Goal: Transaction & Acquisition: Purchase product/service

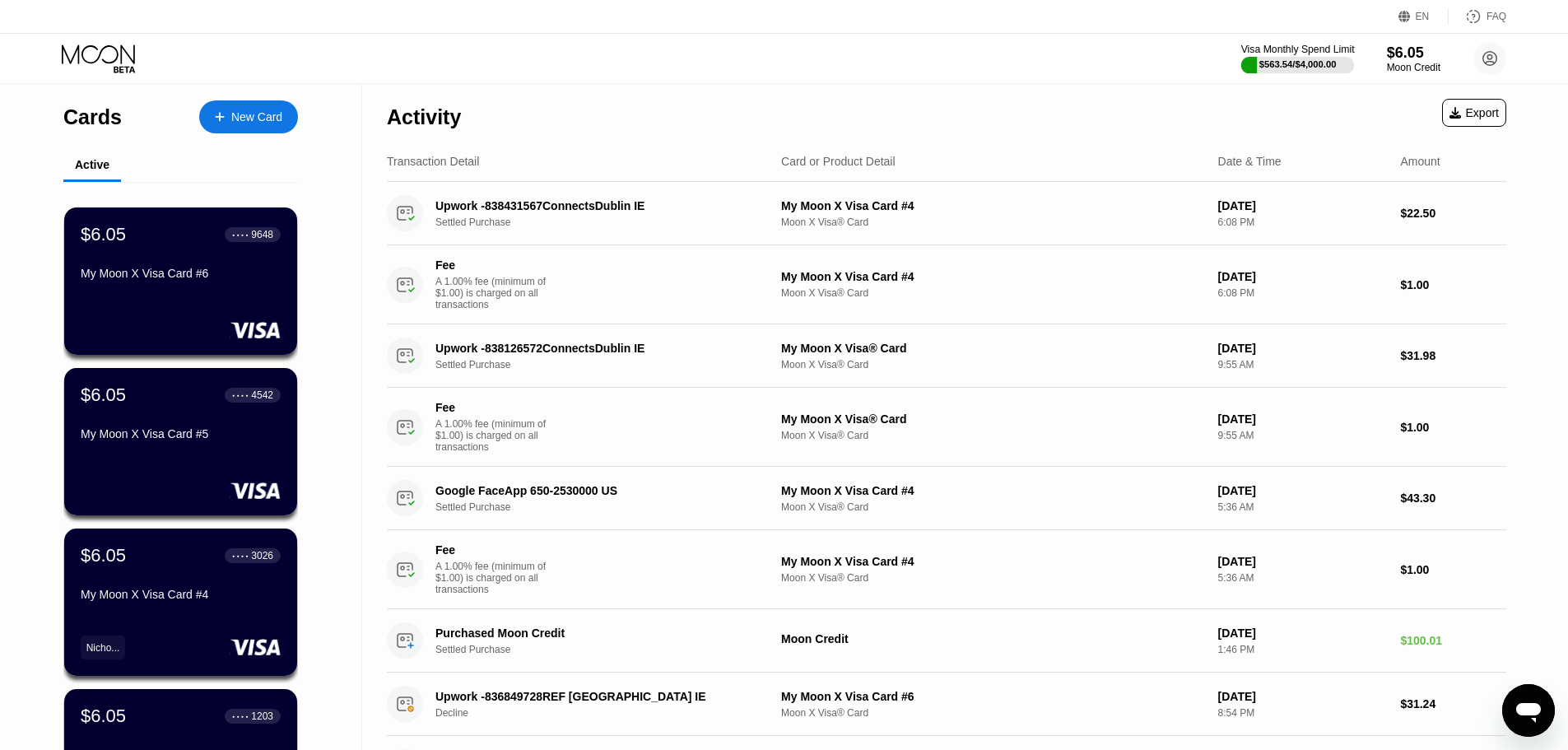
click at [1270, 64] on div "$563.54 / $4,000.00" at bounding box center [1298, 64] width 78 height 10
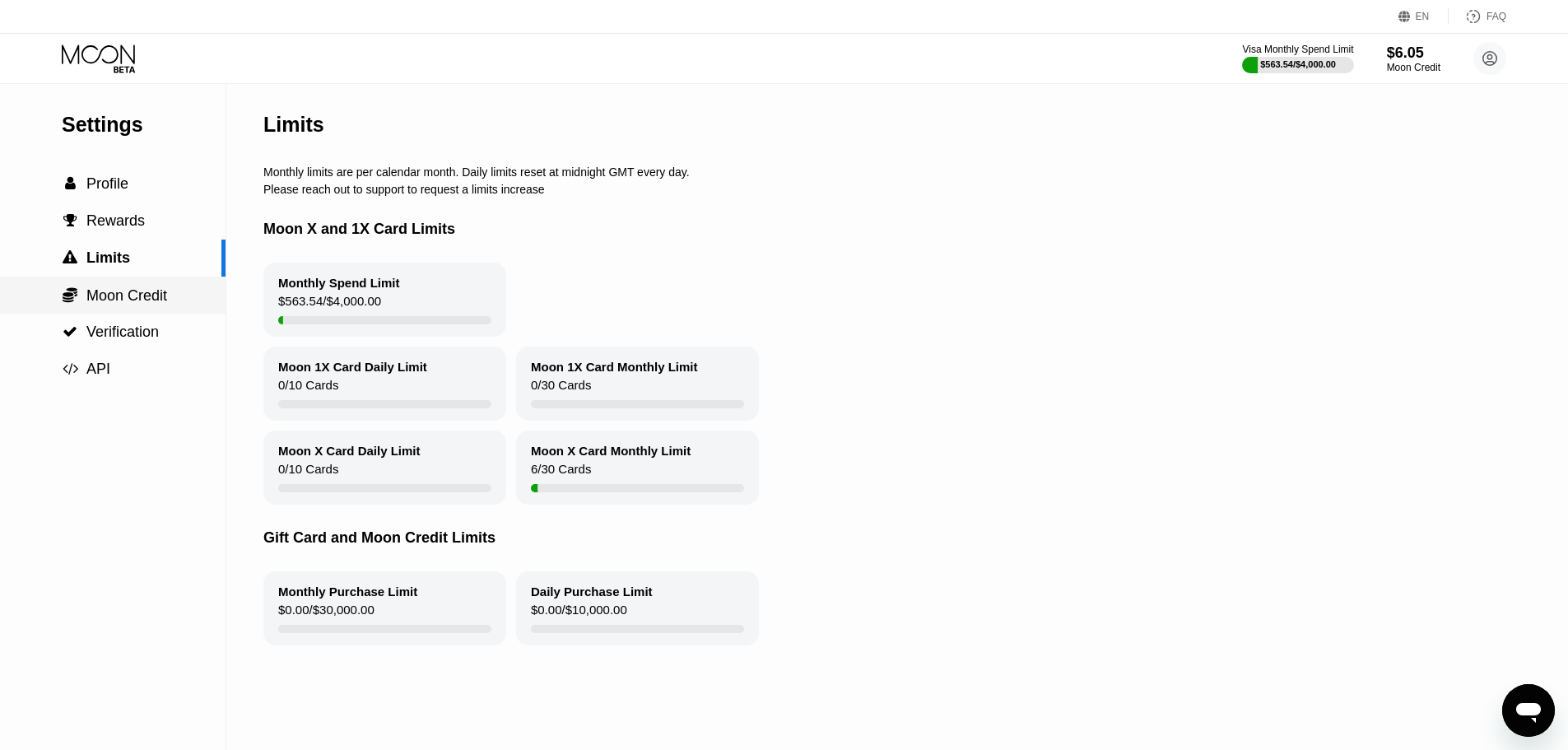
click at [96, 303] on span "Moon Credit" at bounding box center [126, 295] width 81 height 17
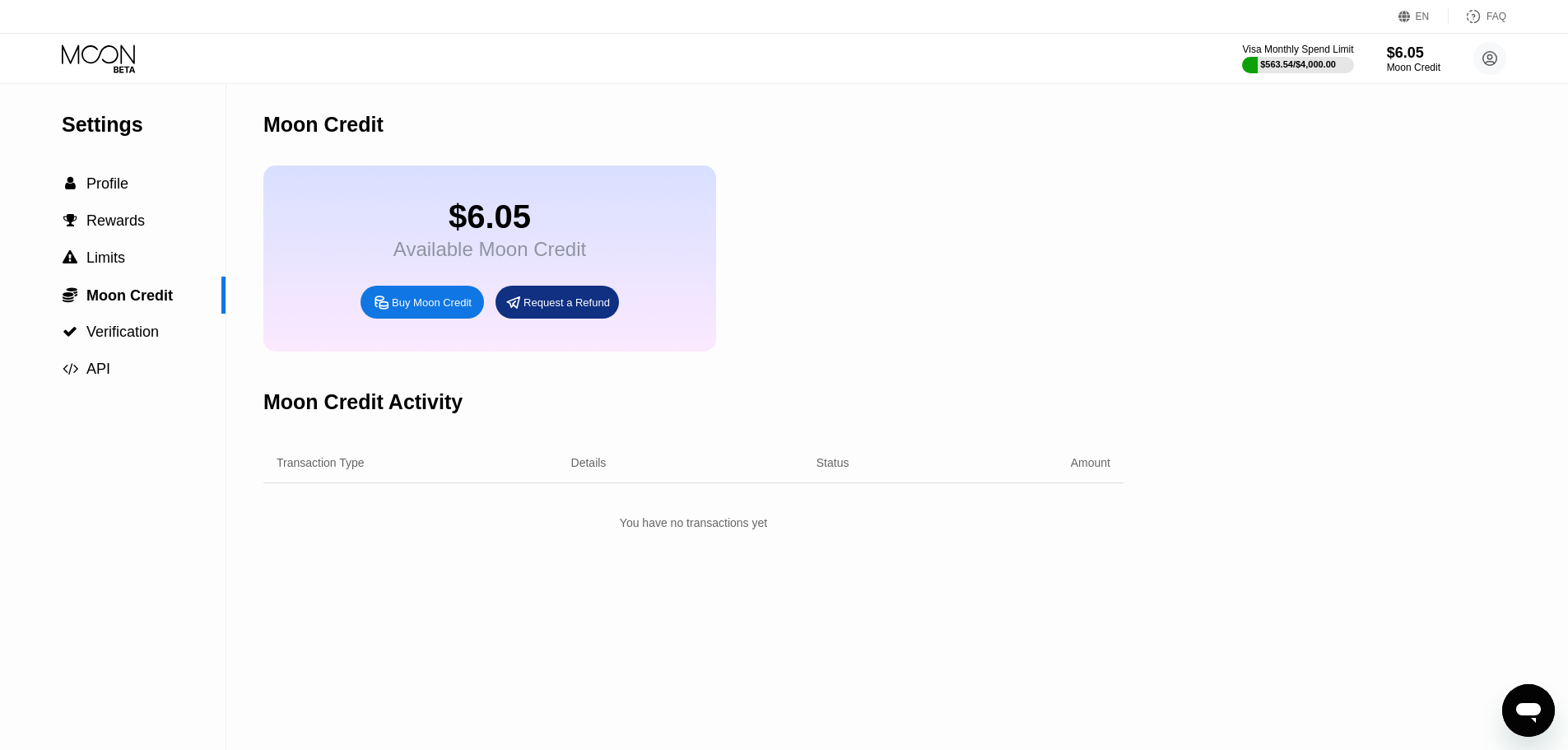
click at [422, 310] on div "Buy Moon Credit" at bounding box center [432, 303] width 80 height 14
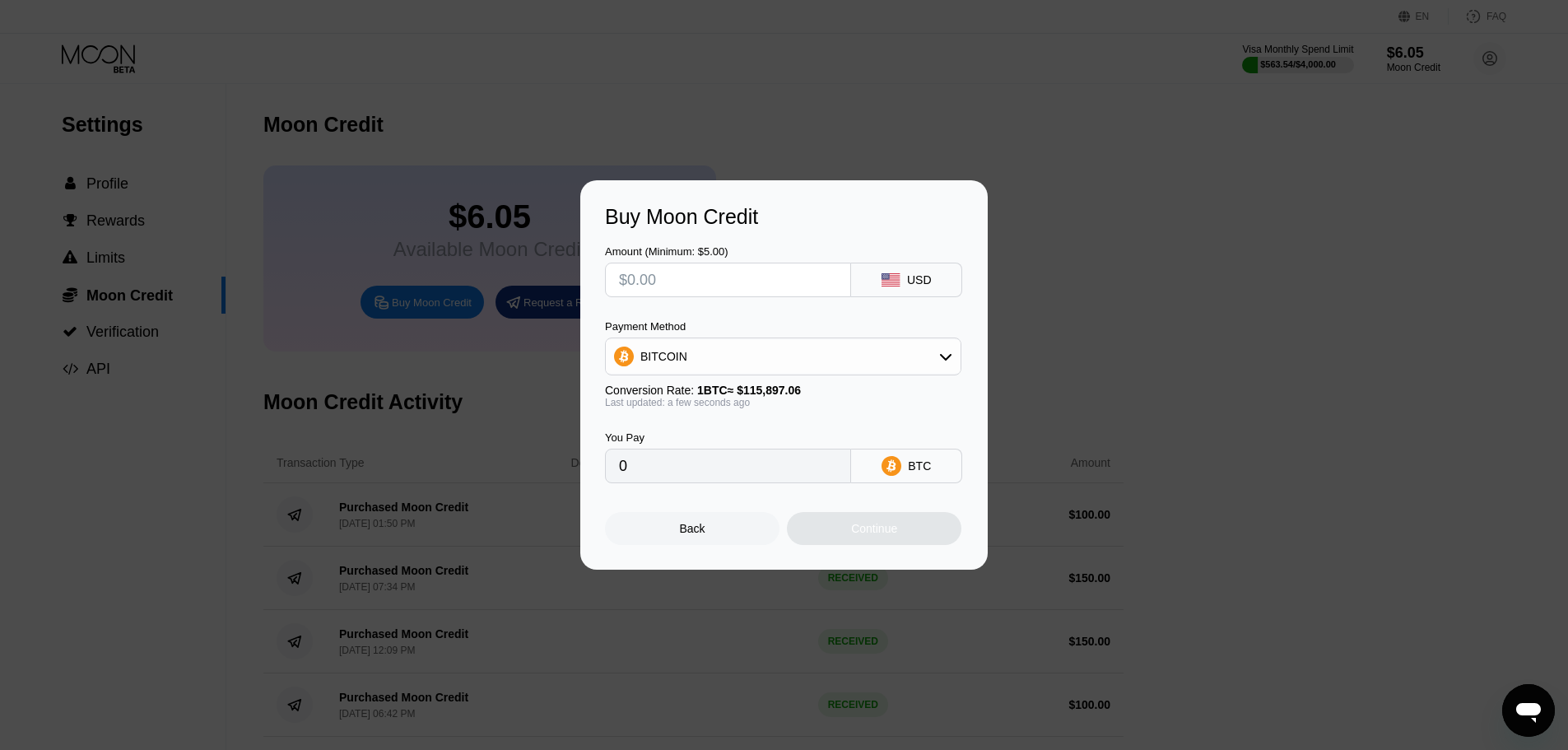
click at [685, 263] on input "text" at bounding box center [728, 280] width 218 height 33
type input "$2"
type input "0.00001726"
type input "$20"
type input "0.00017257"
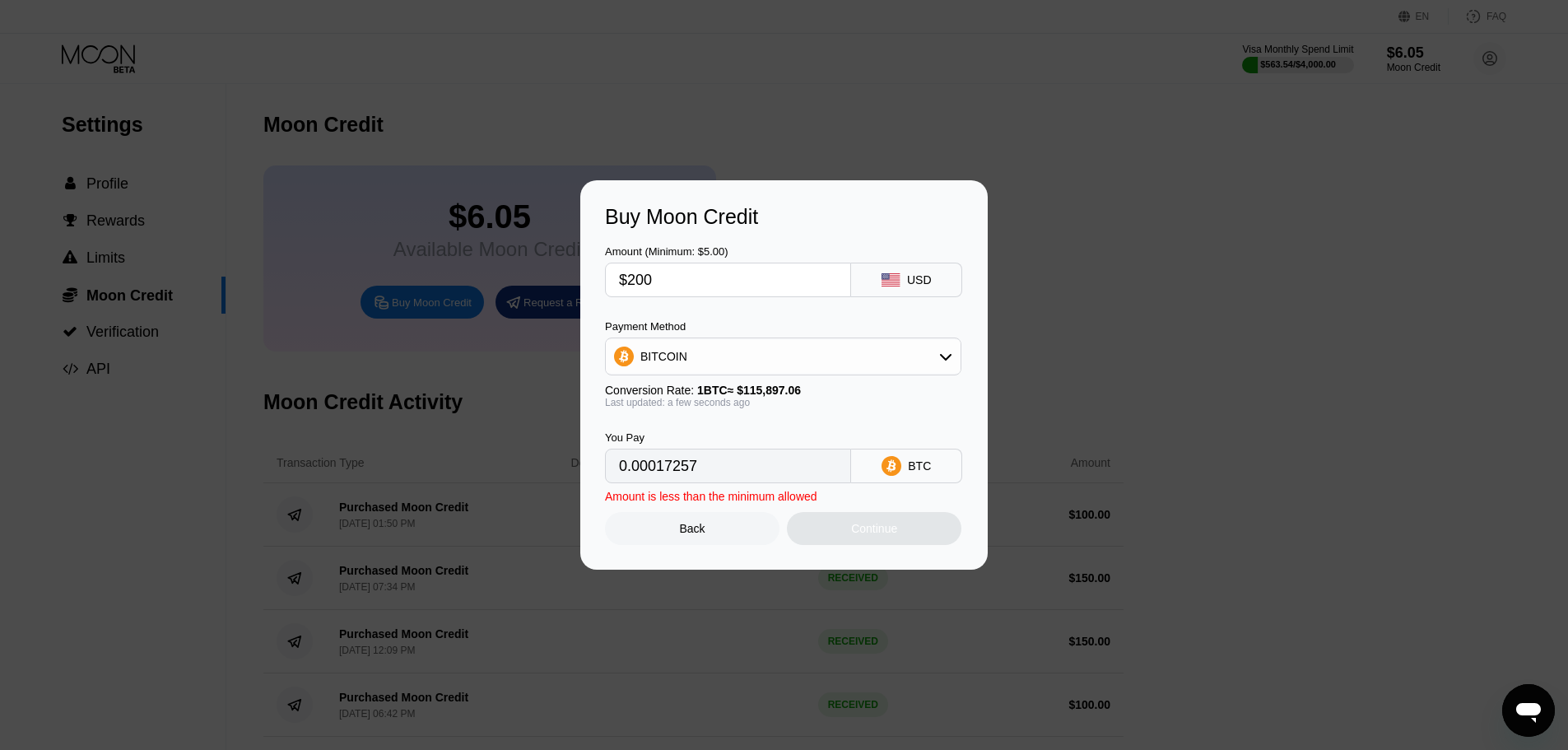
type input "$2000"
type input "0.01725670"
type input "$200"
type input "0.00172567"
type input "$200"
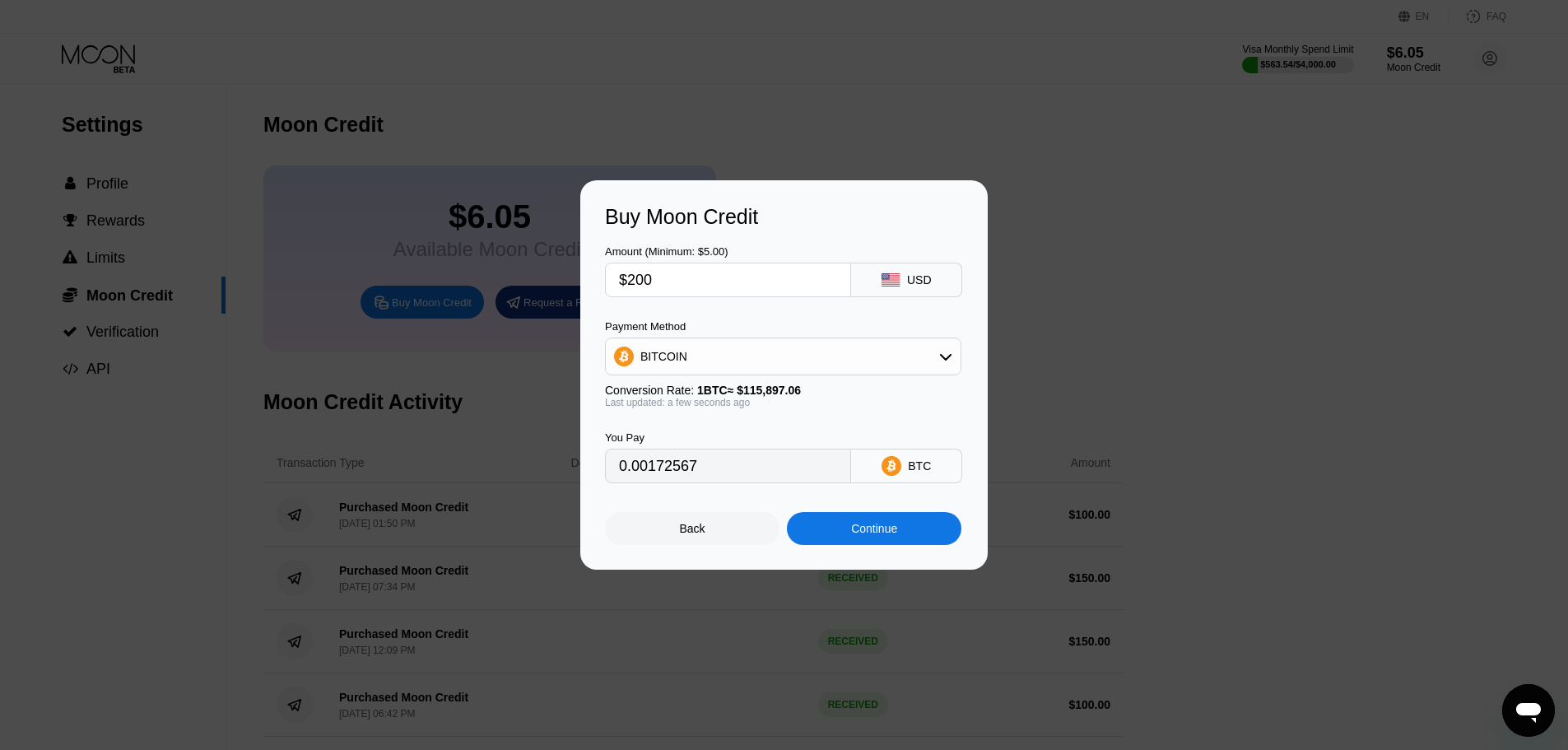
click at [741, 338] on div "BITCOIN" at bounding box center [783, 356] width 357 height 38
click at [733, 354] on div "BITCOIN" at bounding box center [783, 357] width 355 height 33
click at [694, 435] on span "USDT on TRON" at bounding box center [685, 438] width 83 height 13
type input "202.02"
click at [853, 532] on div "Continue" at bounding box center [874, 528] width 46 height 13
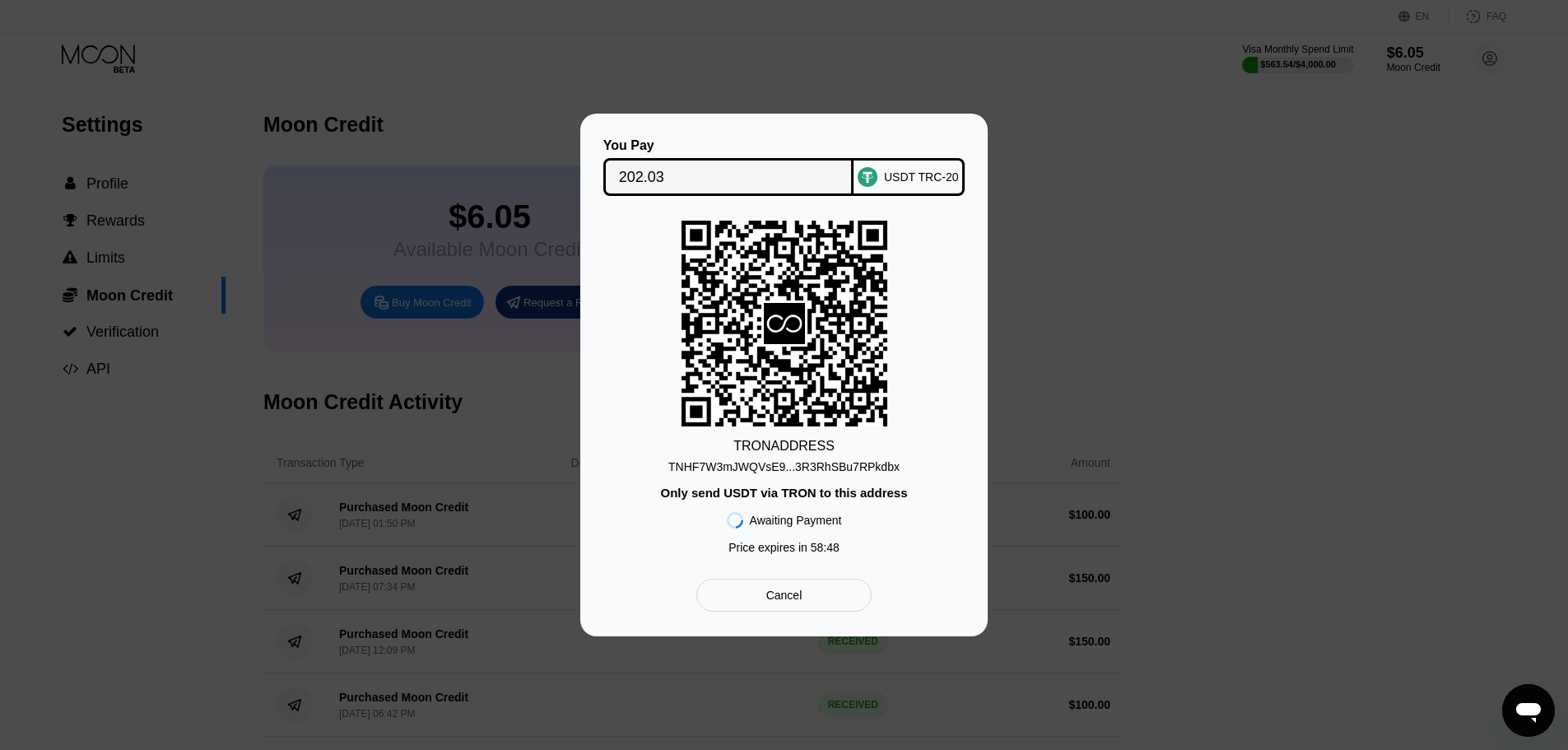
click at [849, 460] on div "TNHF7W3mJWQVsE9...3R3RhSBu7RPkdbx" at bounding box center [783, 467] width 231 height 13
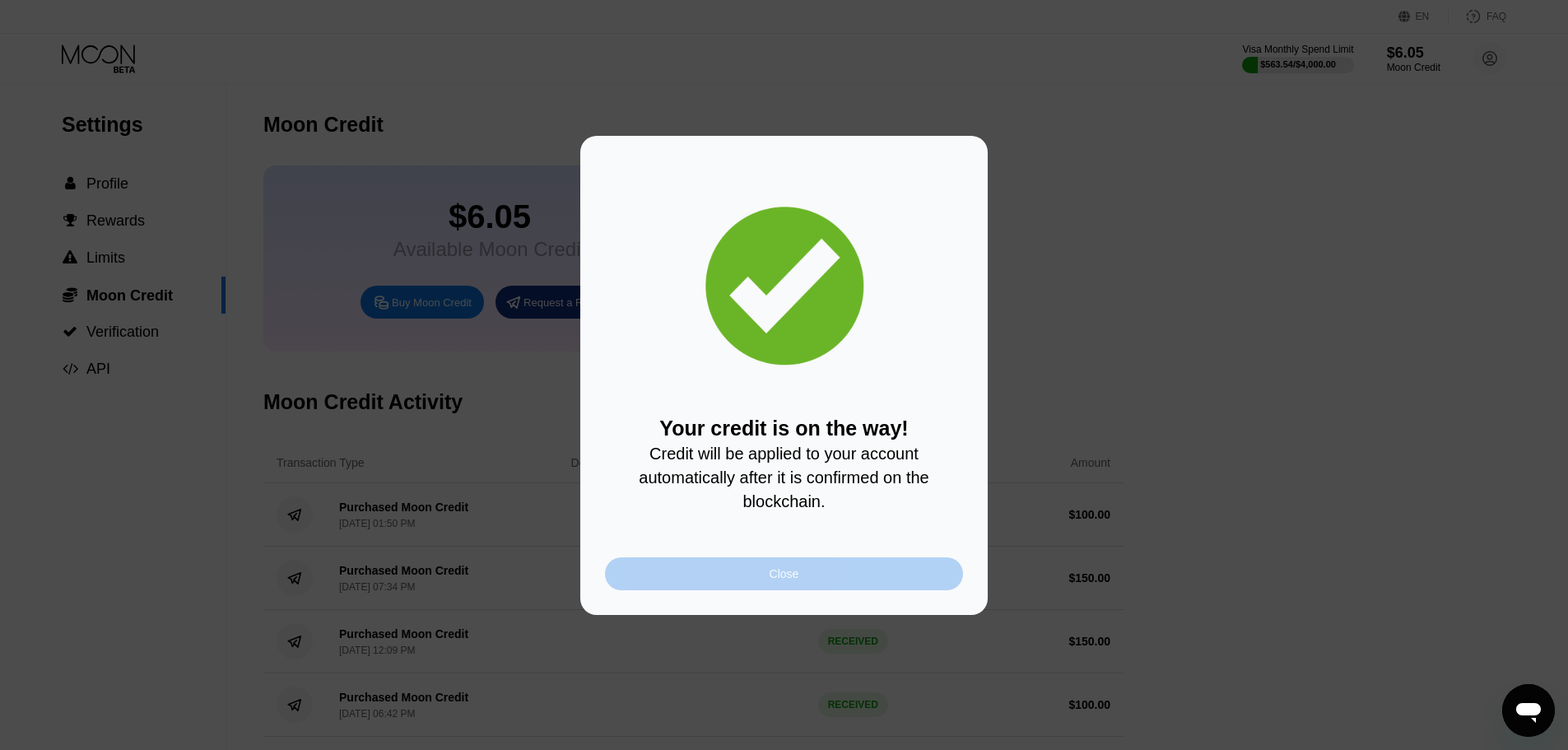
click at [722, 583] on div "Close" at bounding box center [784, 574] width 358 height 33
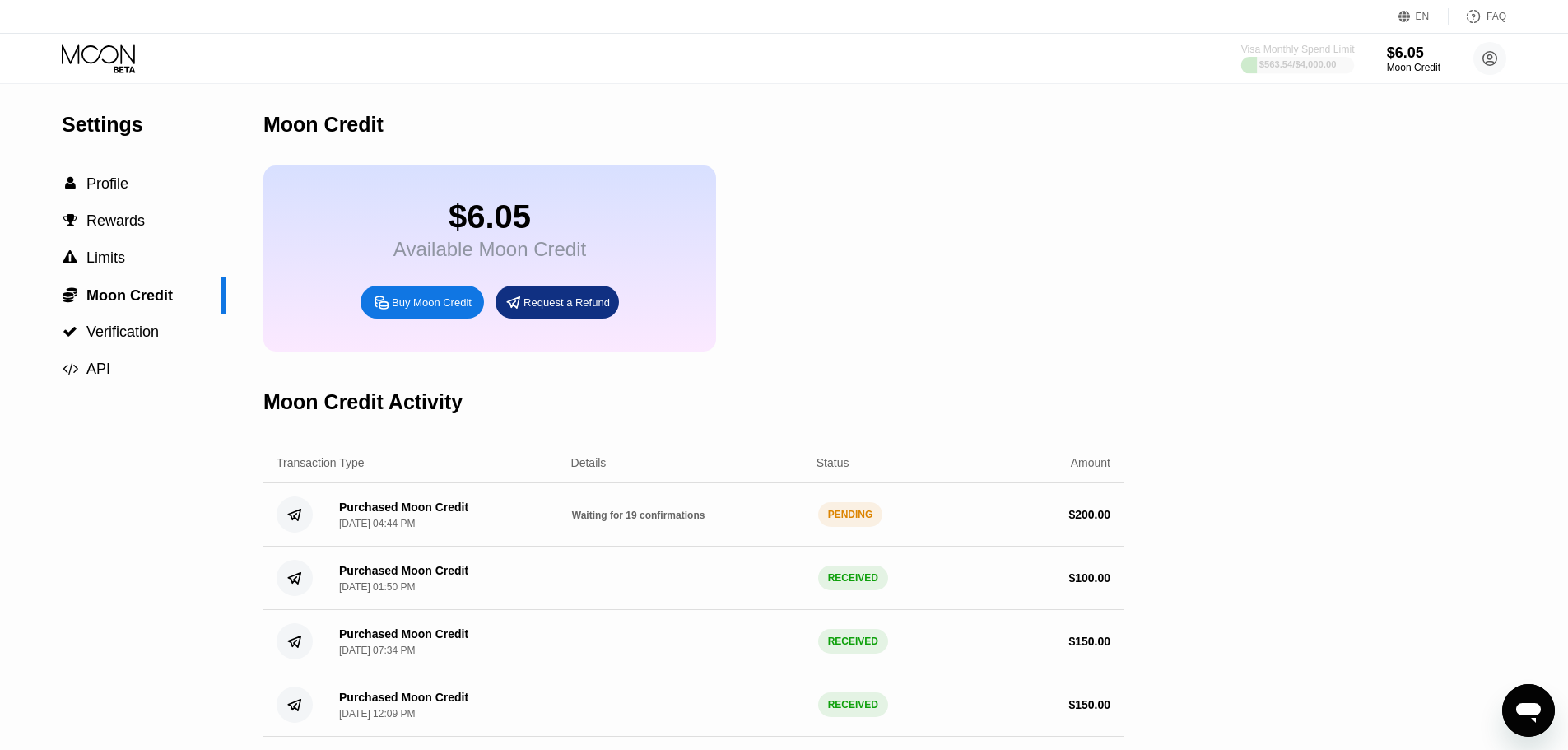
click at [1313, 64] on div "$563.54 / $4,000.00" at bounding box center [1298, 64] width 78 height 10
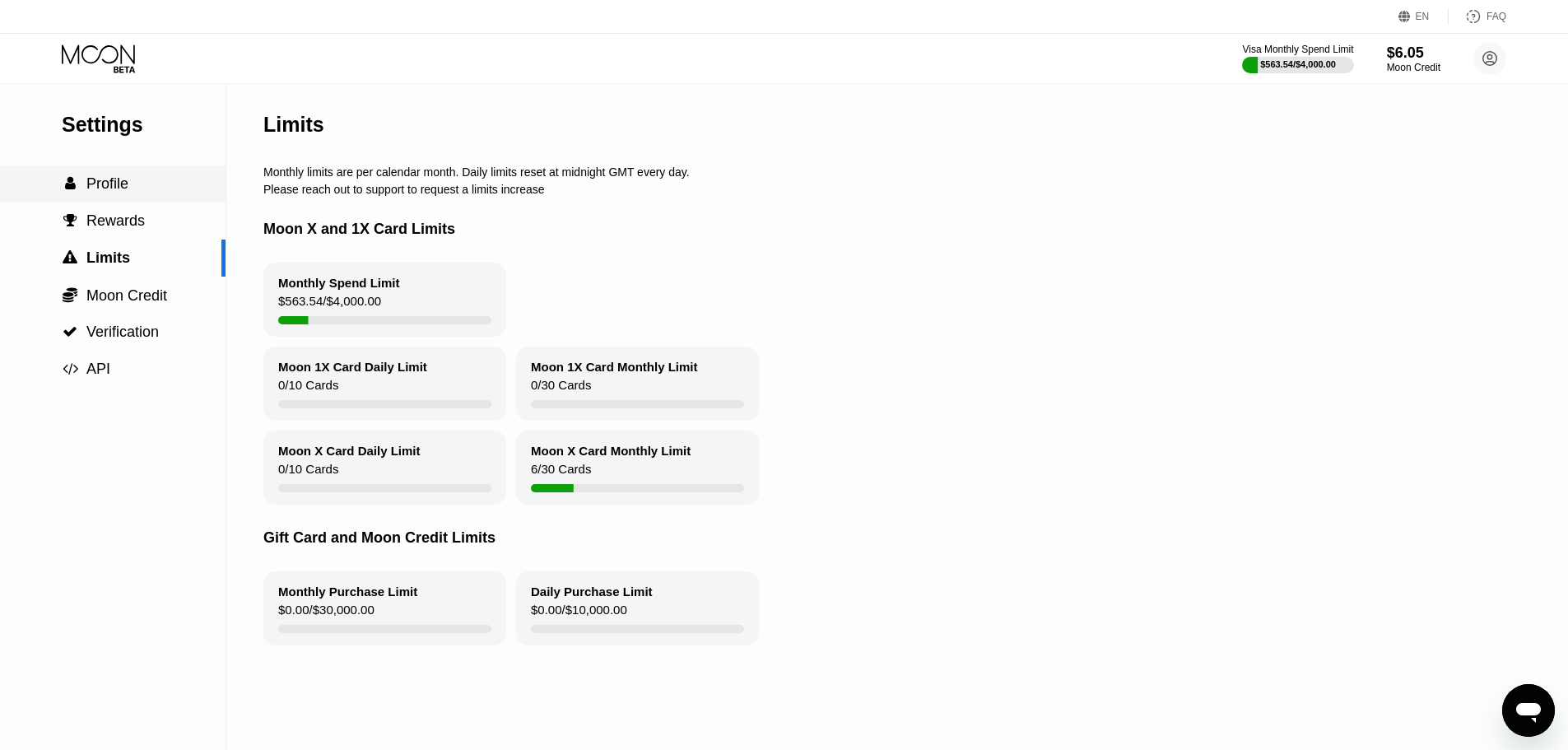
click at [119, 192] on span "Profile" at bounding box center [107, 183] width 42 height 17
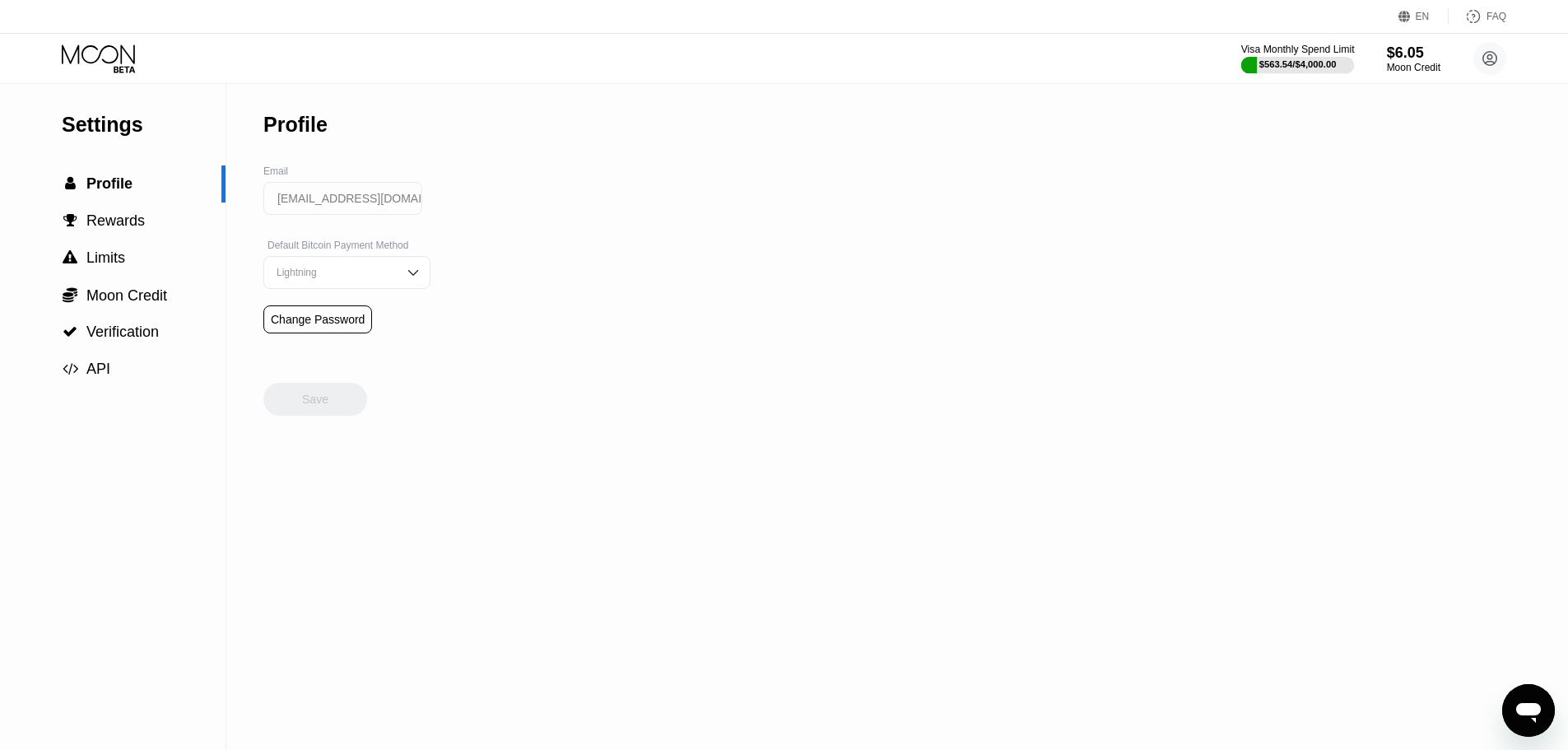
click at [1319, 59] on div "$563.54 / $4,000.00" at bounding box center [1298, 64] width 78 height 10
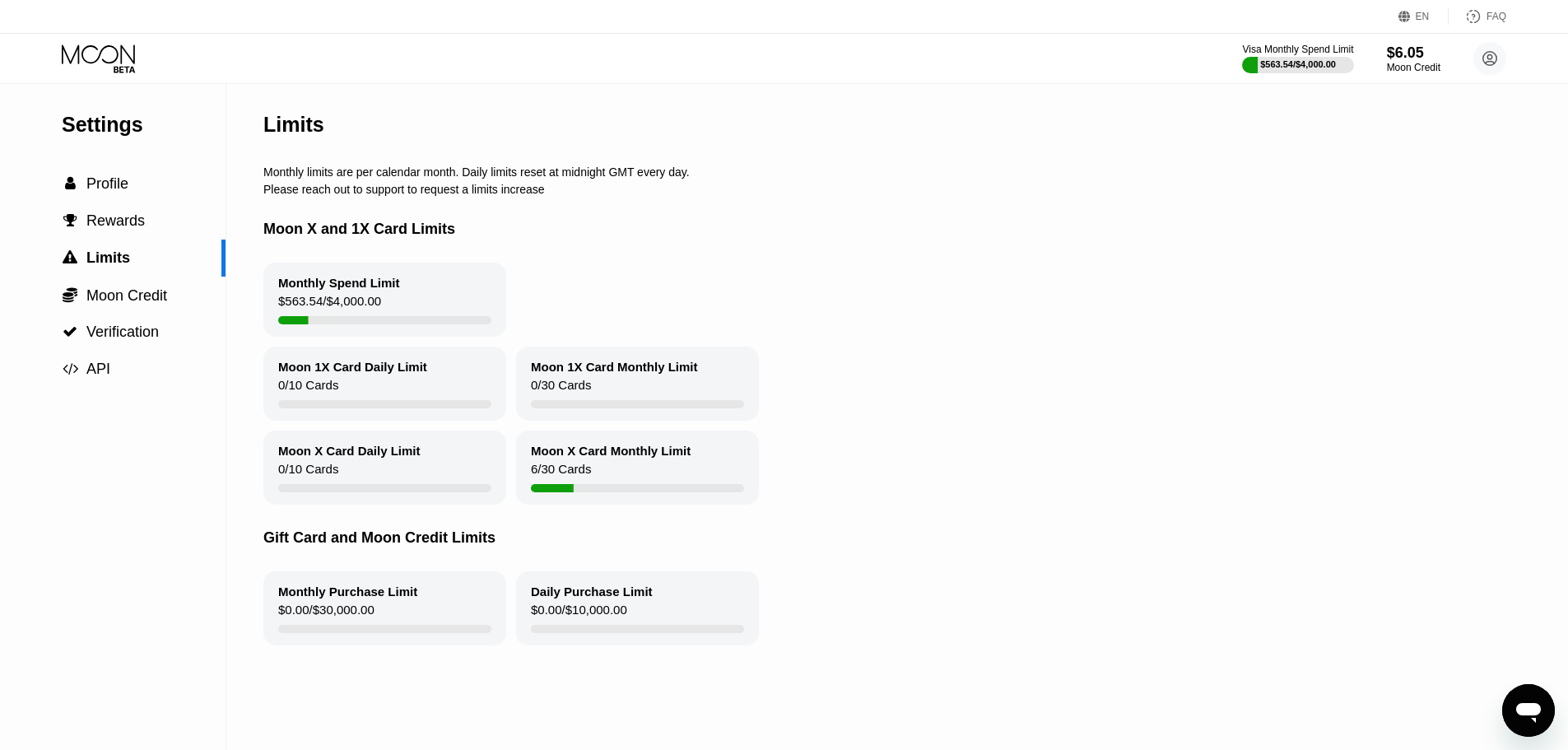
click at [1453, 62] on div "Visa Monthly Spend Limit $563.54 / $4,000.00 $6.05 Moon Credit [EMAIL_ADDRESS][…" at bounding box center [1374, 58] width 264 height 33
click at [1435, 63] on div "Moon Credit" at bounding box center [1413, 67] width 53 height 11
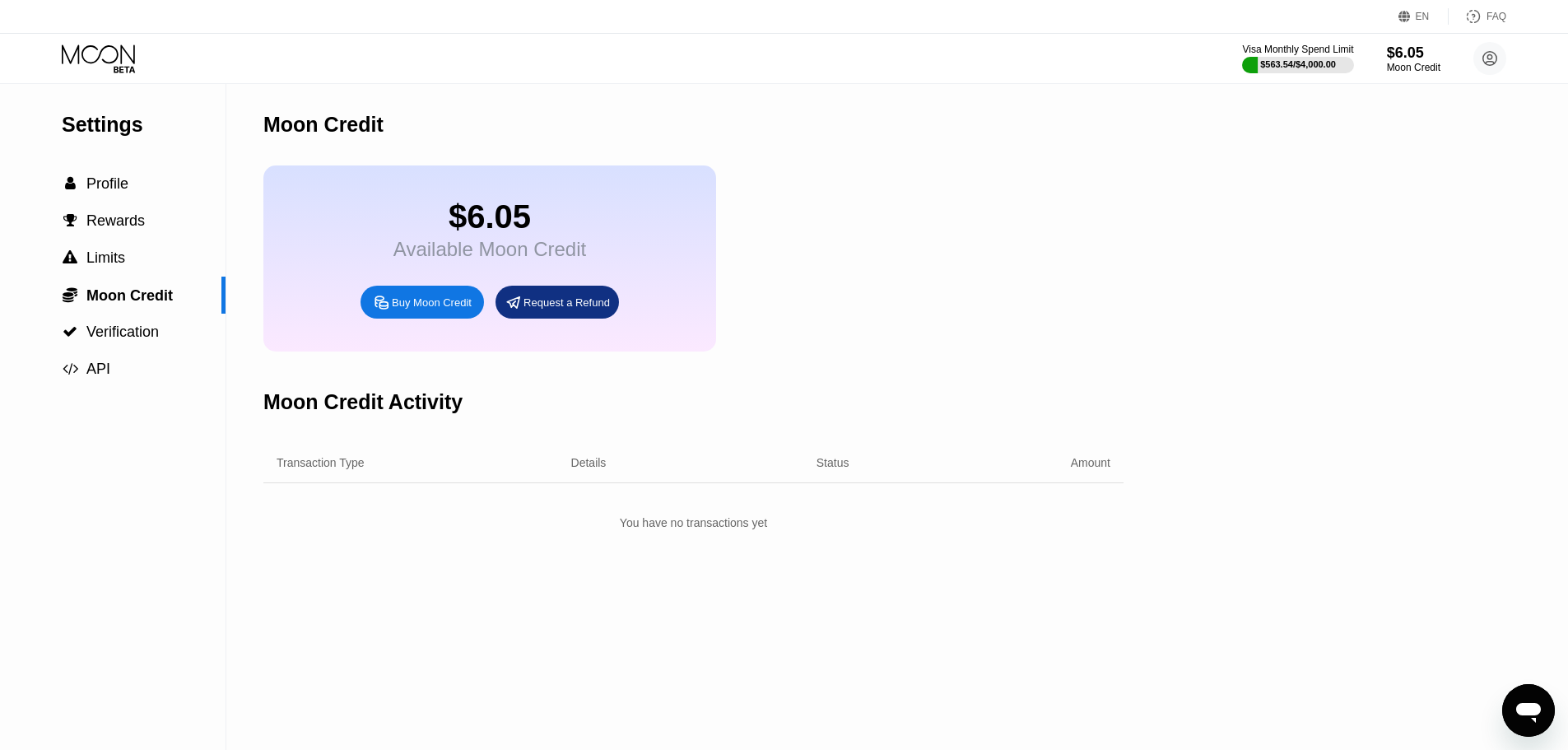
drag, startPoint x: 917, startPoint y: 261, endPoint x: 838, endPoint y: 271, distance: 79.6
click at [910, 265] on div "$6.05 Available Moon Credit Buy Moon Credit Request a Refund" at bounding box center [693, 258] width 860 height 186
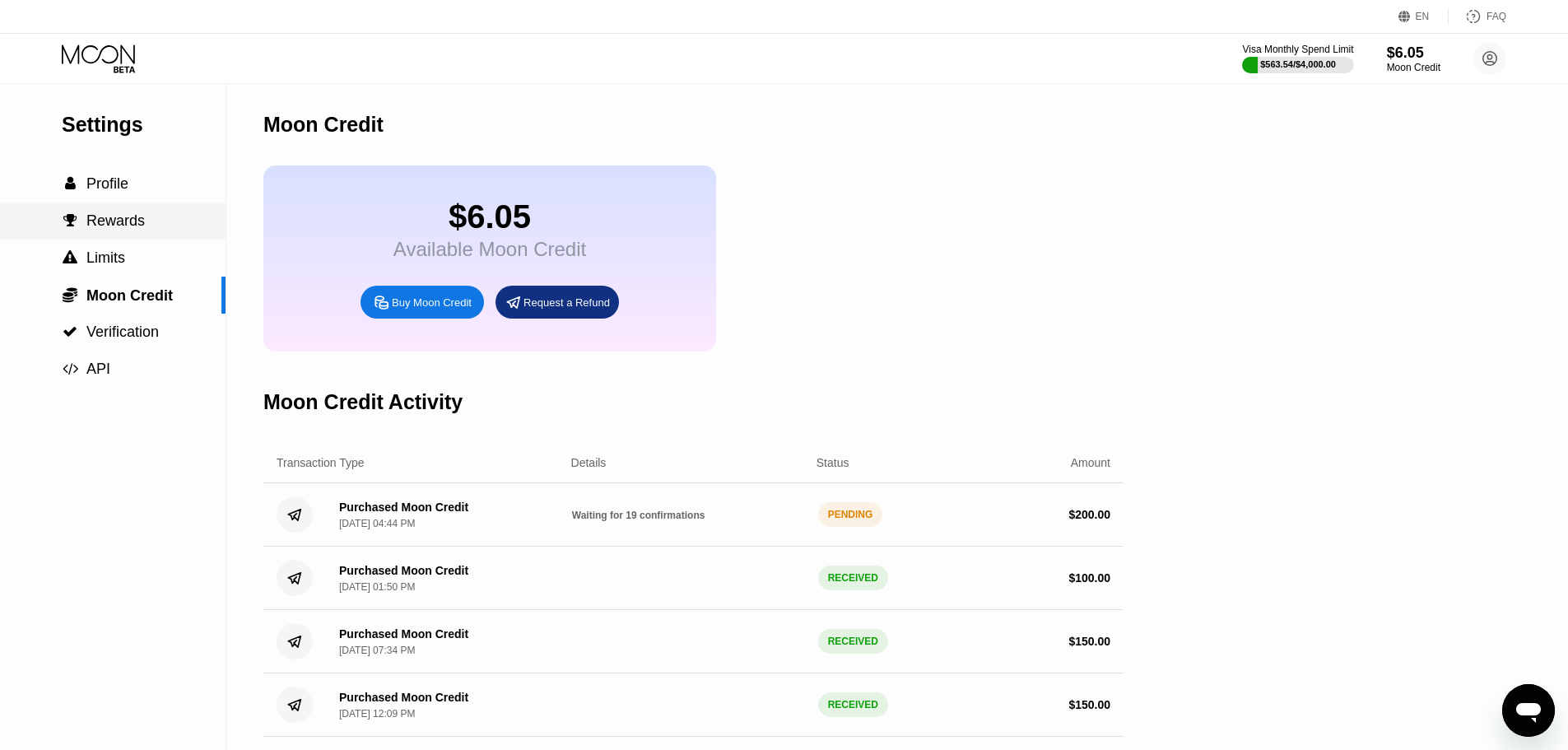
click at [103, 222] on span "Rewards" at bounding box center [115, 221] width 58 height 17
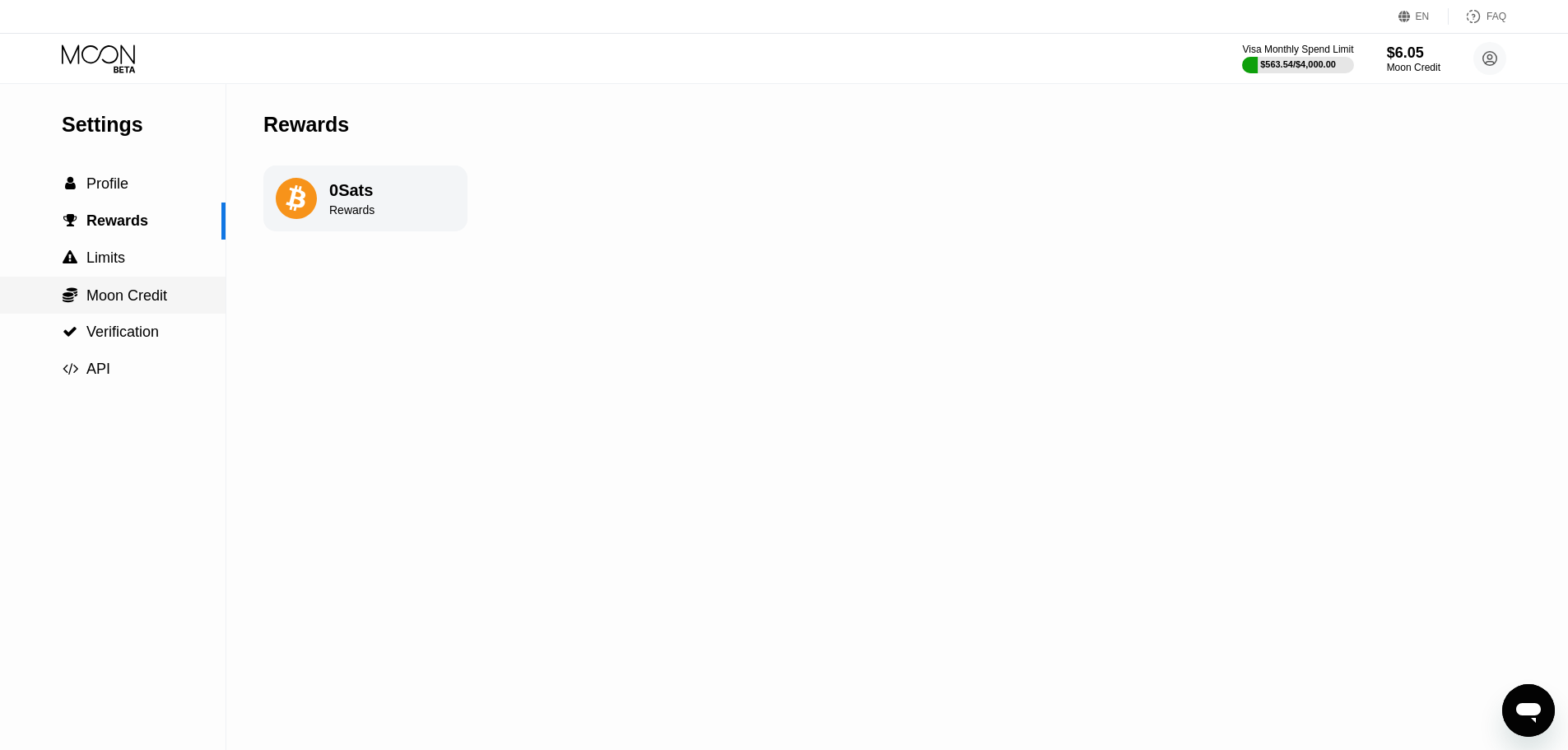
click at [132, 303] on span "Moon Credit" at bounding box center [126, 295] width 81 height 17
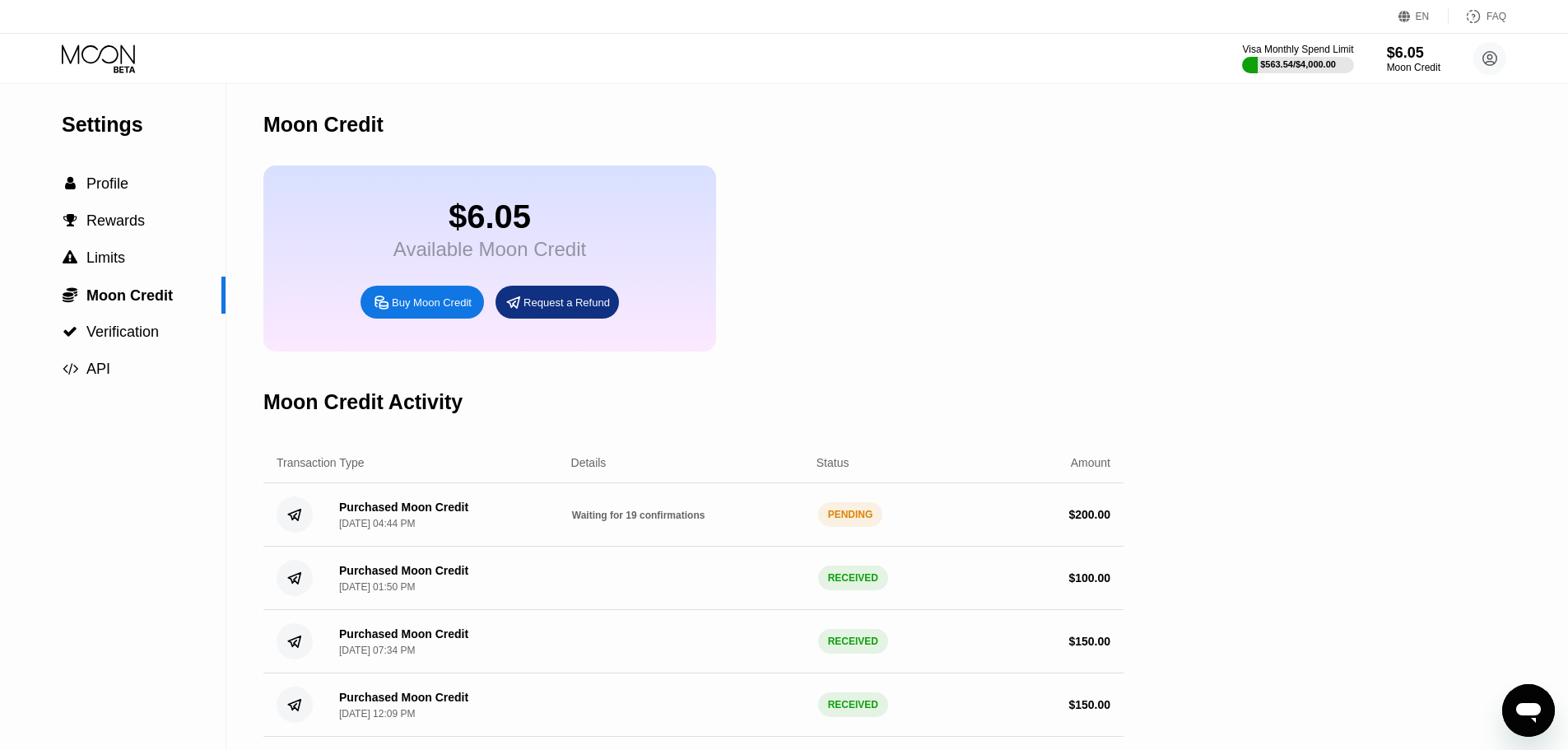
click at [98, 58] on icon at bounding box center [99, 54] width 73 height 19
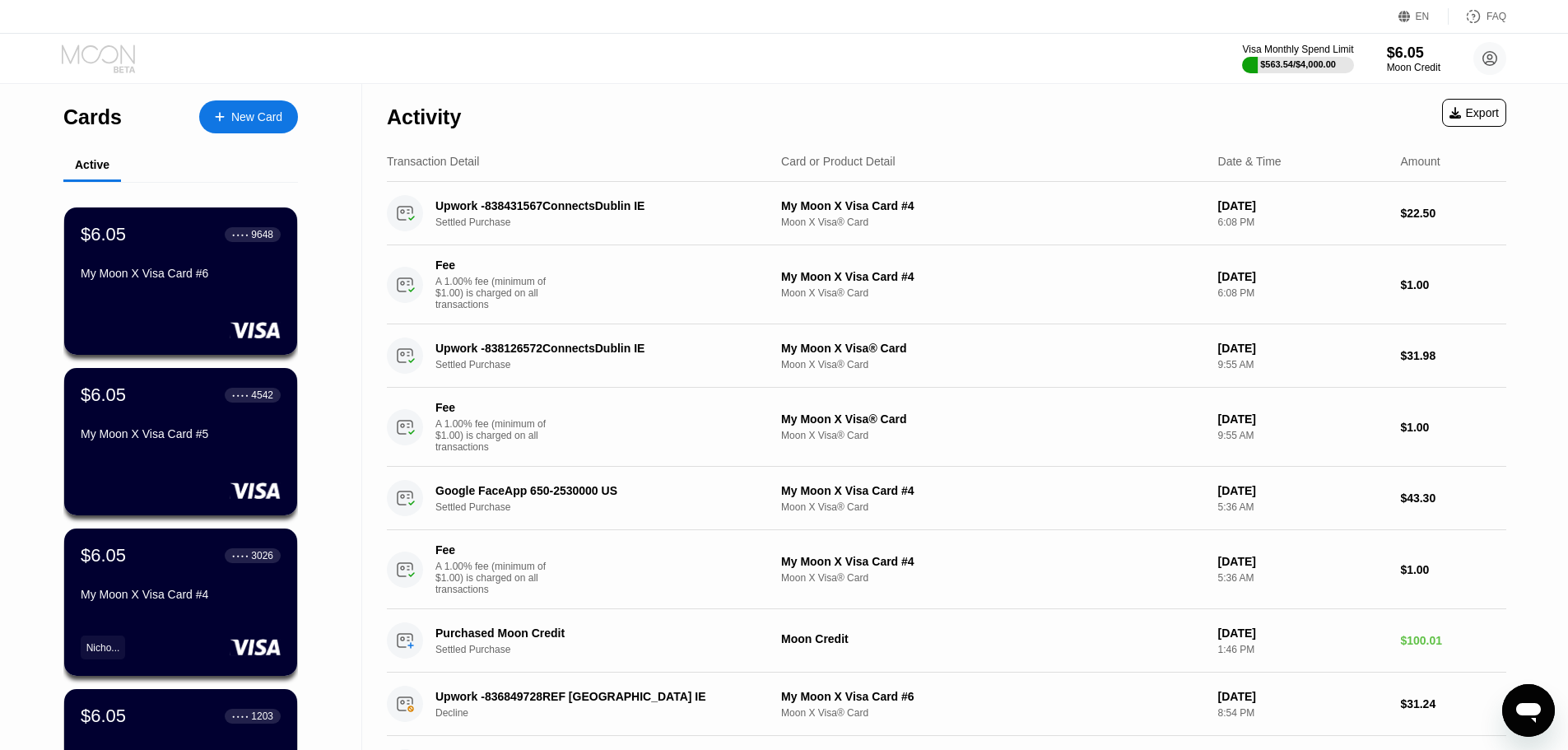
click at [98, 58] on icon at bounding box center [99, 54] width 73 height 19
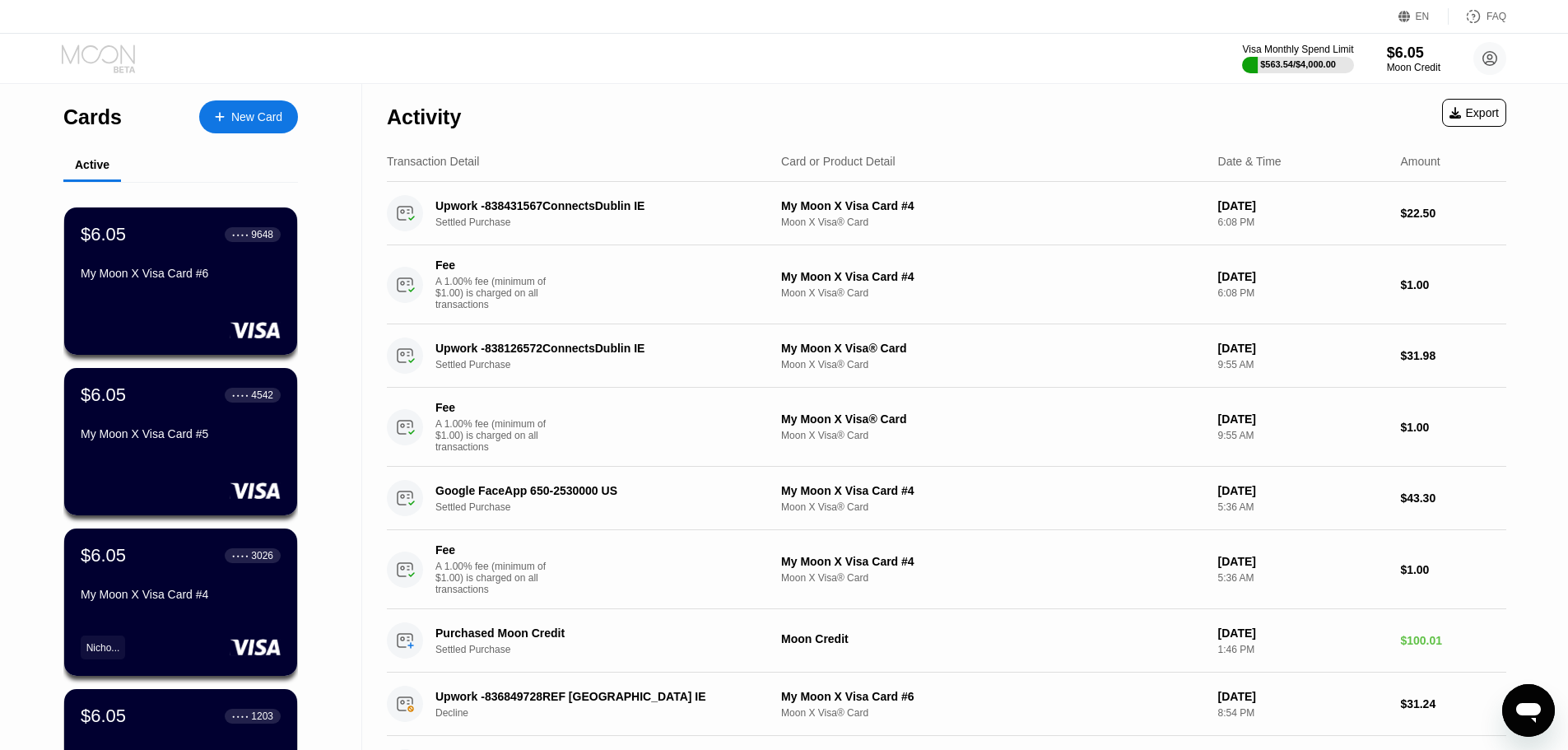
click at [98, 58] on icon at bounding box center [99, 54] width 73 height 19
